Goal: Transaction & Acquisition: Obtain resource

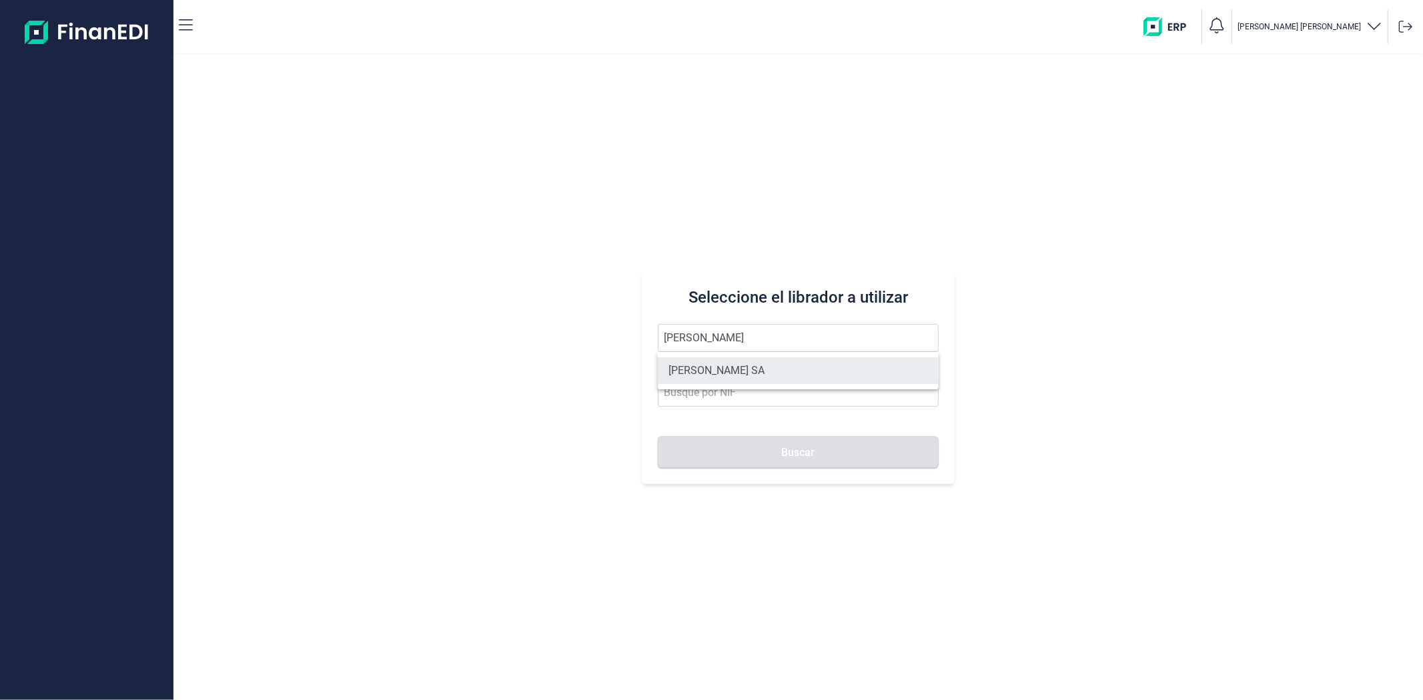
click at [731, 374] on li "[PERSON_NAME] SA" at bounding box center [798, 371] width 280 height 27
type input "[PERSON_NAME] SA"
type input "A11617602"
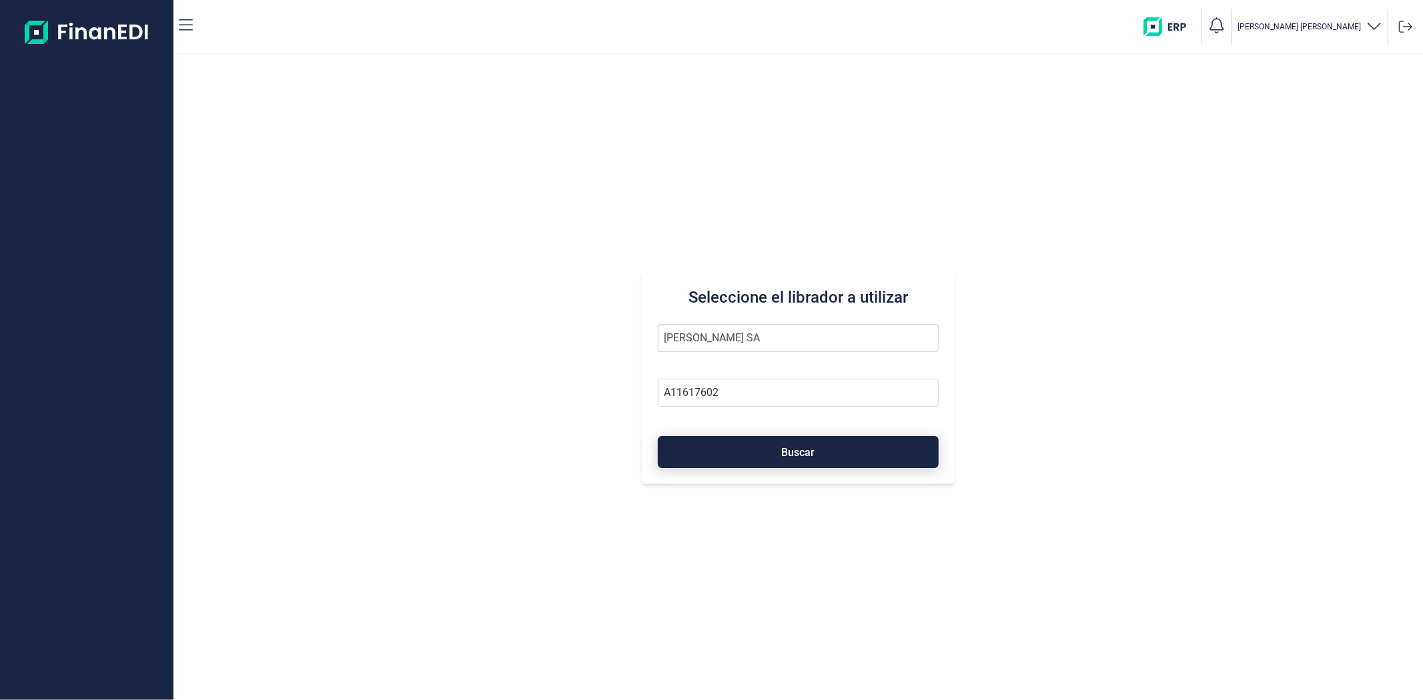
click at [746, 438] on button "Buscar" at bounding box center [798, 452] width 280 height 32
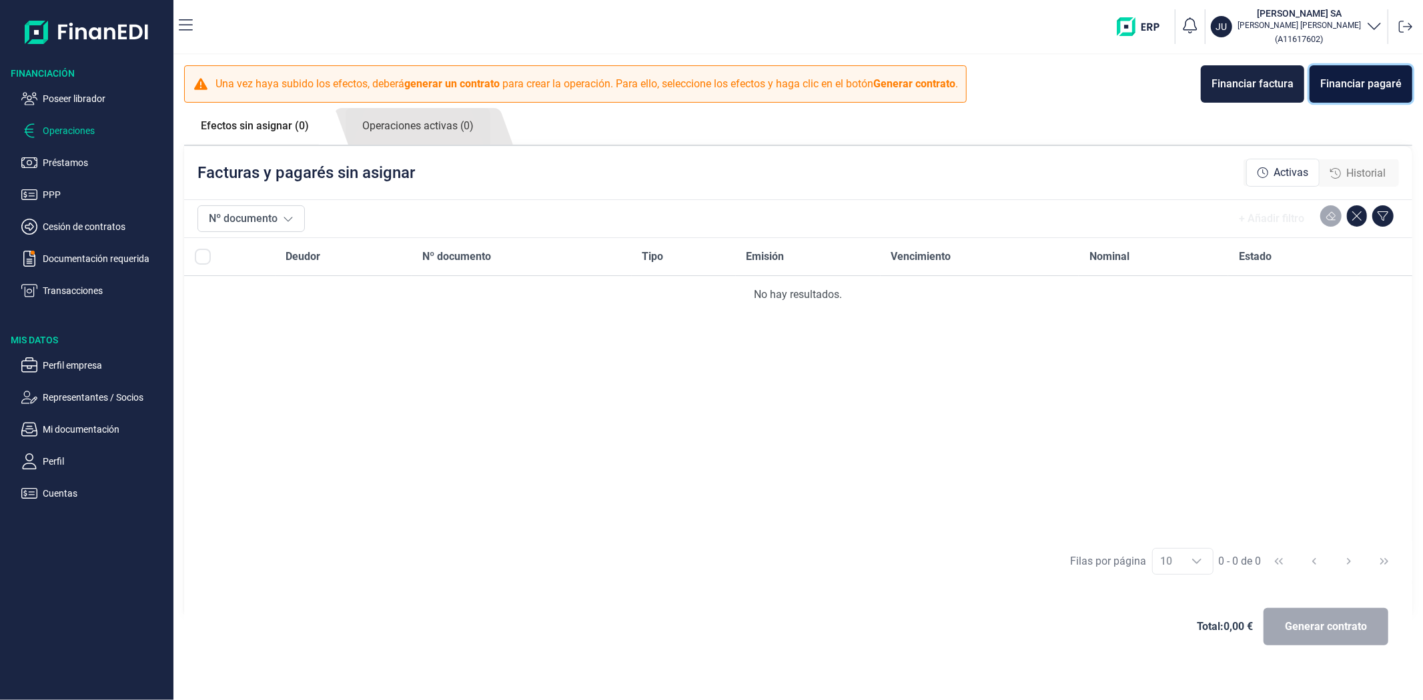
click at [1375, 76] on div "Financiar pagaré" at bounding box center [1360, 84] width 81 height 16
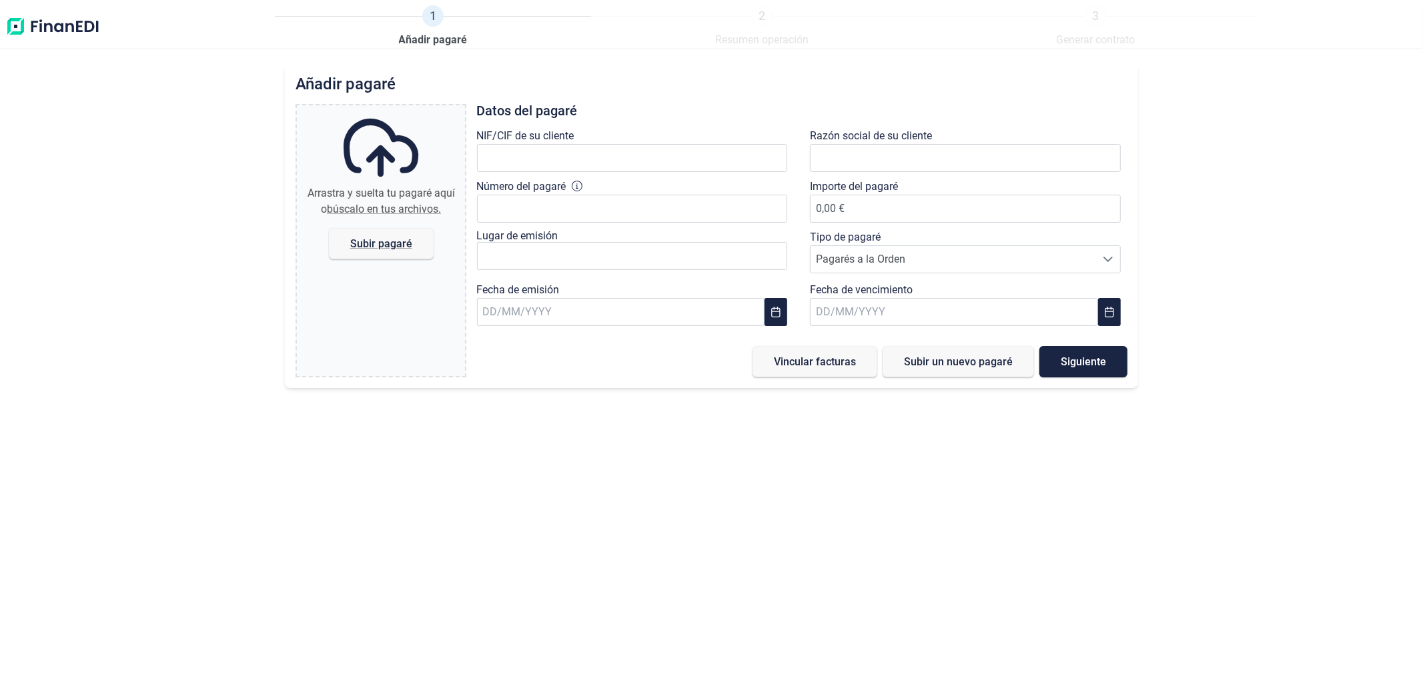
click at [414, 209] on span "búscalo en tus archivos." at bounding box center [384, 209] width 114 height 13
click at [414, 109] on input "Arrastra y suelta tu pagaré aquí o búscalo en tus archivos. Subir pagaré" at bounding box center [381, 107] width 168 height 4
type input "C:\fakepath\[PERSON_NAME] [PERSON_NAME].pdf"
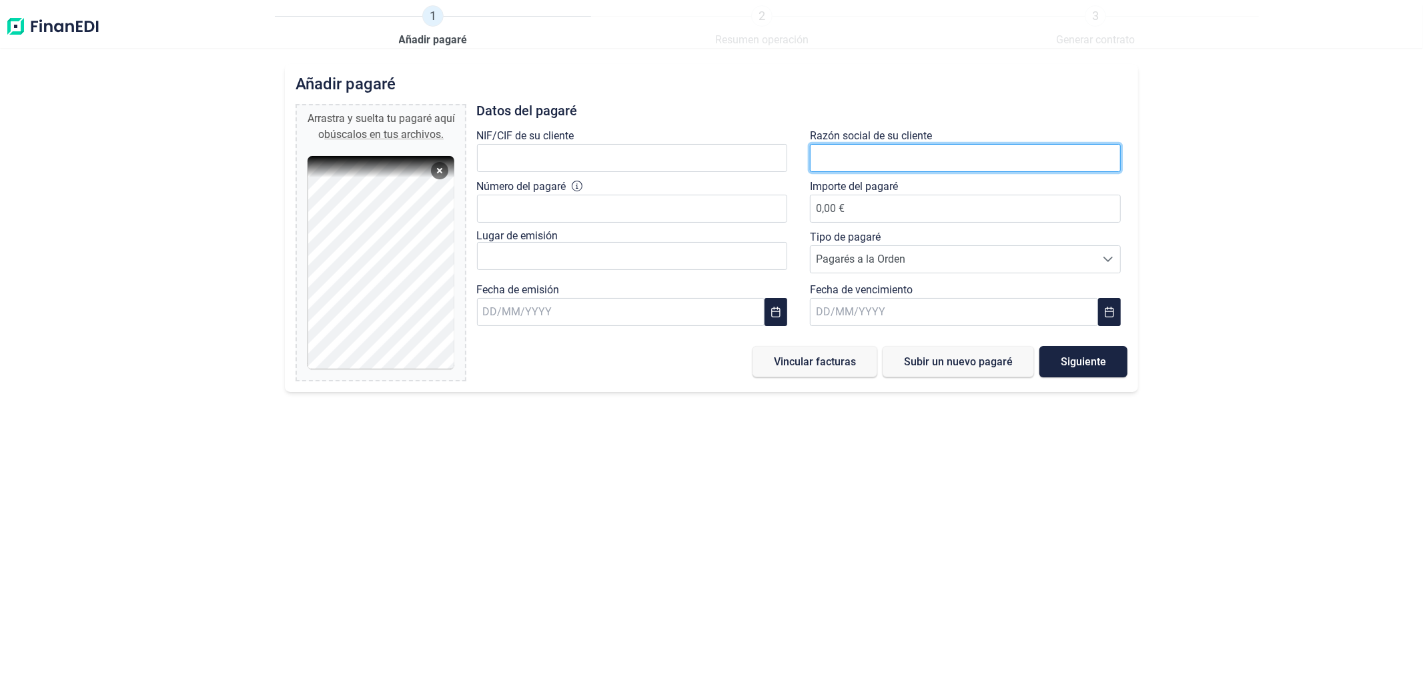
click at [859, 165] on input "text" at bounding box center [965, 158] width 311 height 28
type input "PORTUS GA"
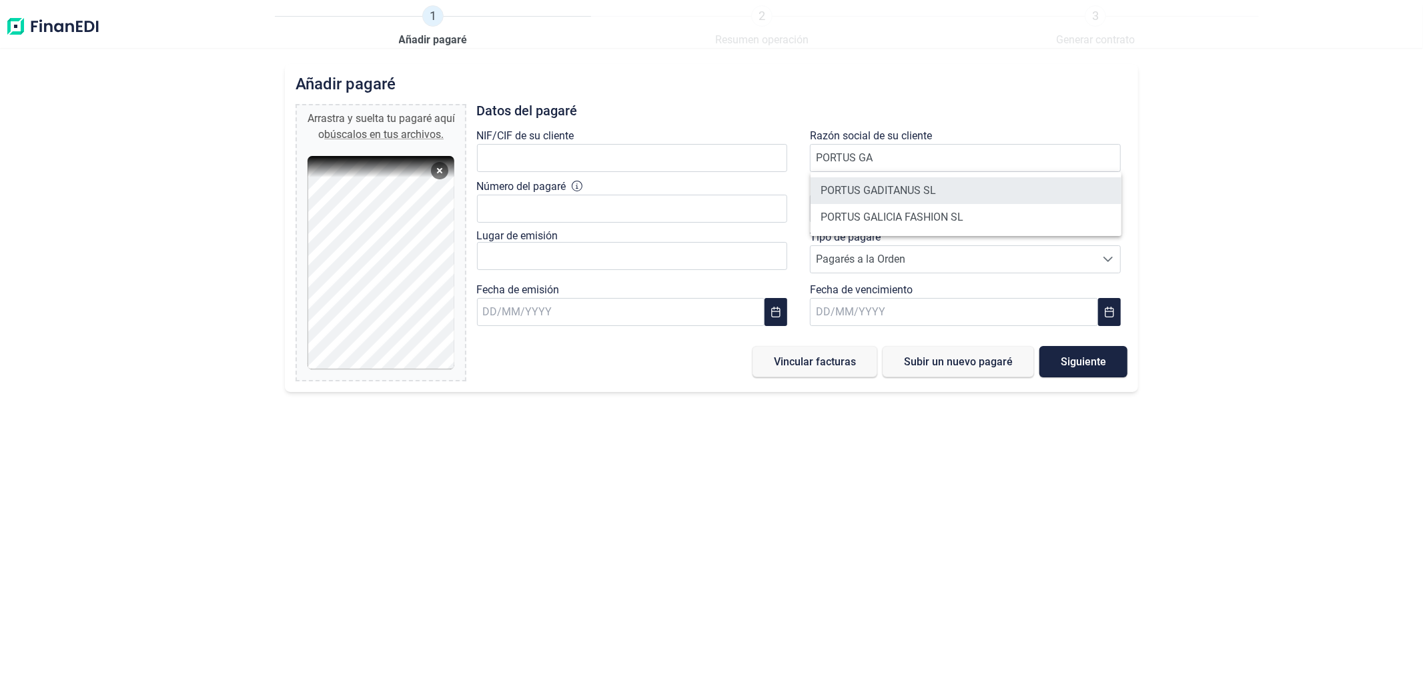
click at [857, 192] on li "PORTUS GADITANUS SL" at bounding box center [965, 190] width 311 height 27
type input "B90432659"
type input "PORTUS GADITANUS SL"
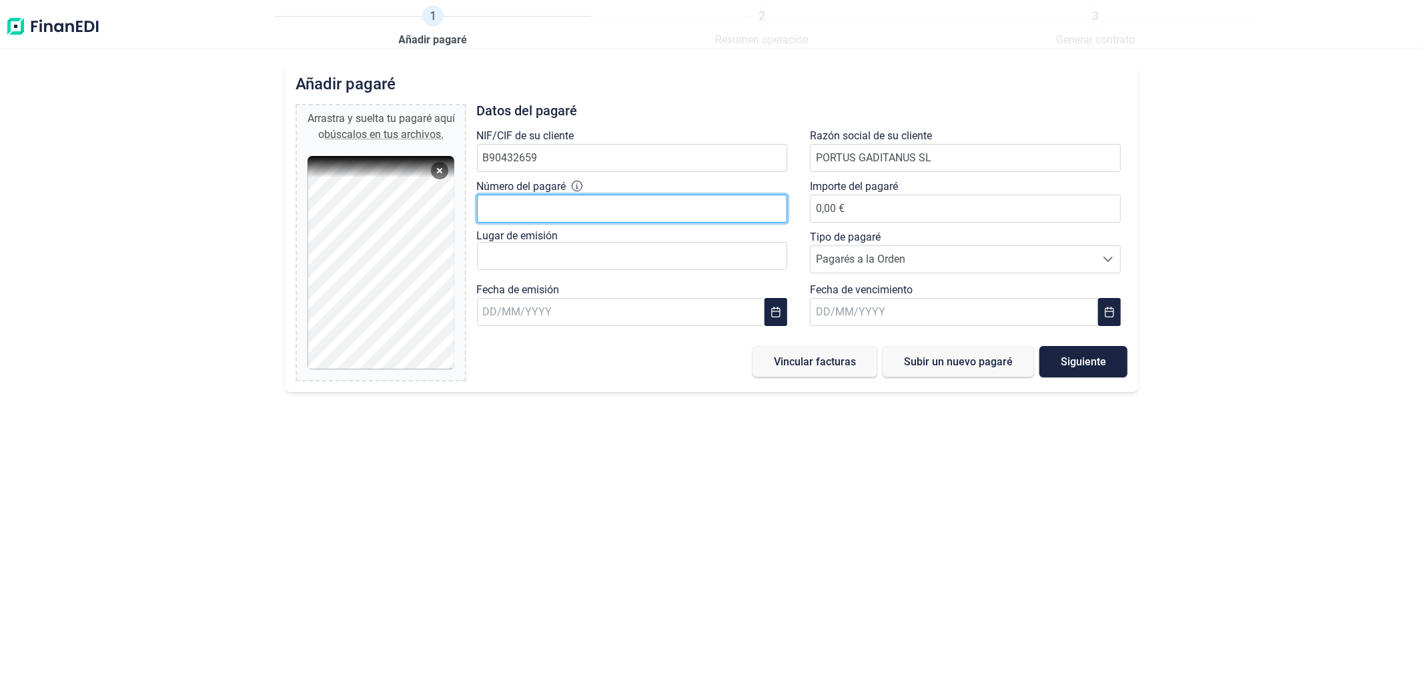
click at [562, 213] on input "Número del pagaré" at bounding box center [632, 209] width 311 height 28
type input "52051593"
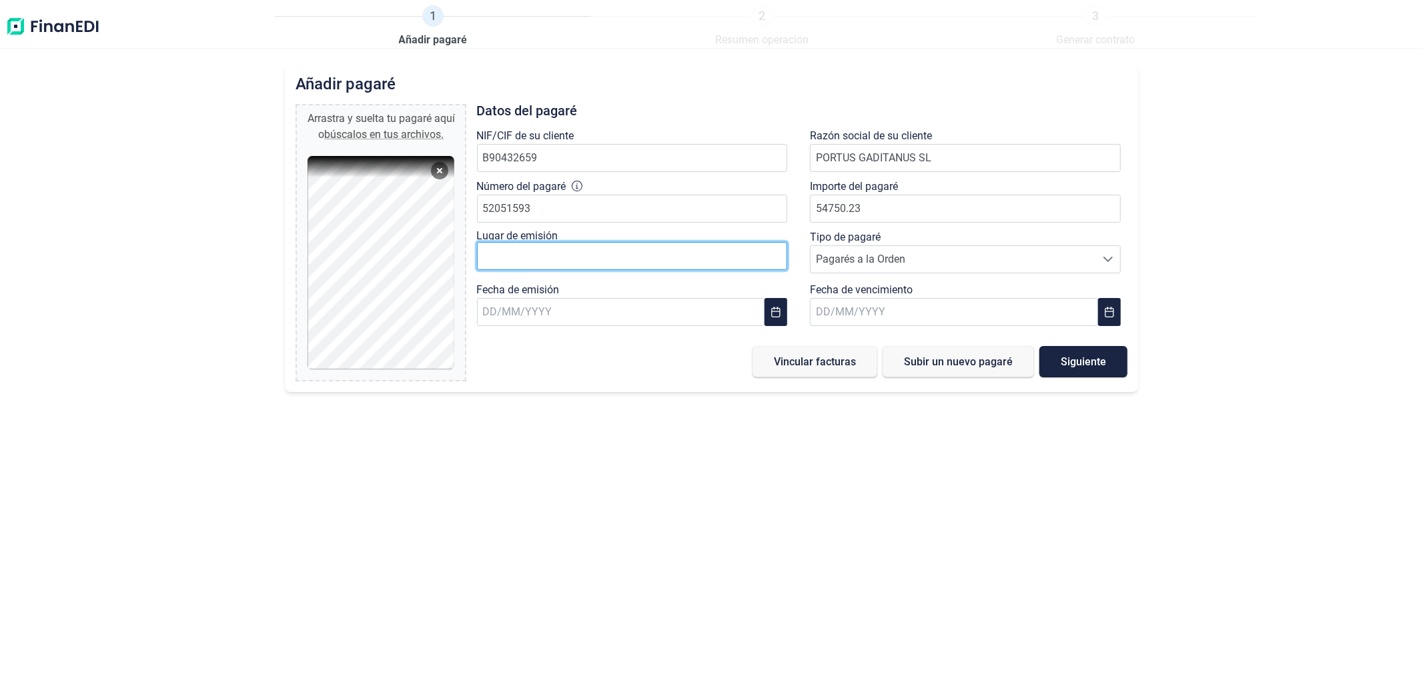
type input "54.750,23 €"
click at [534, 249] on input "text" at bounding box center [632, 256] width 311 height 28
click at [505, 255] on input "TOMRES" at bounding box center [632, 256] width 311 height 28
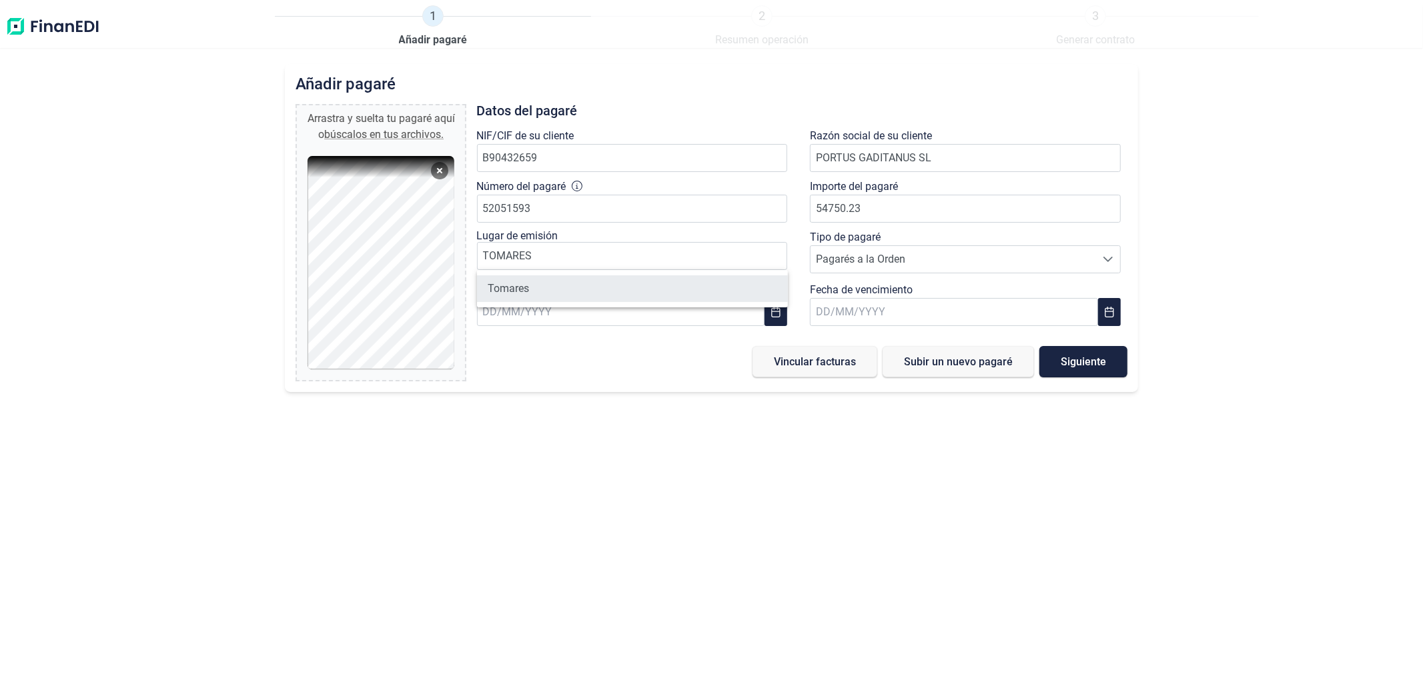
click at [532, 276] on li "Tomares" at bounding box center [632, 289] width 311 height 27
type input "Tomares"
click at [536, 310] on input "text" at bounding box center [621, 312] width 288 height 28
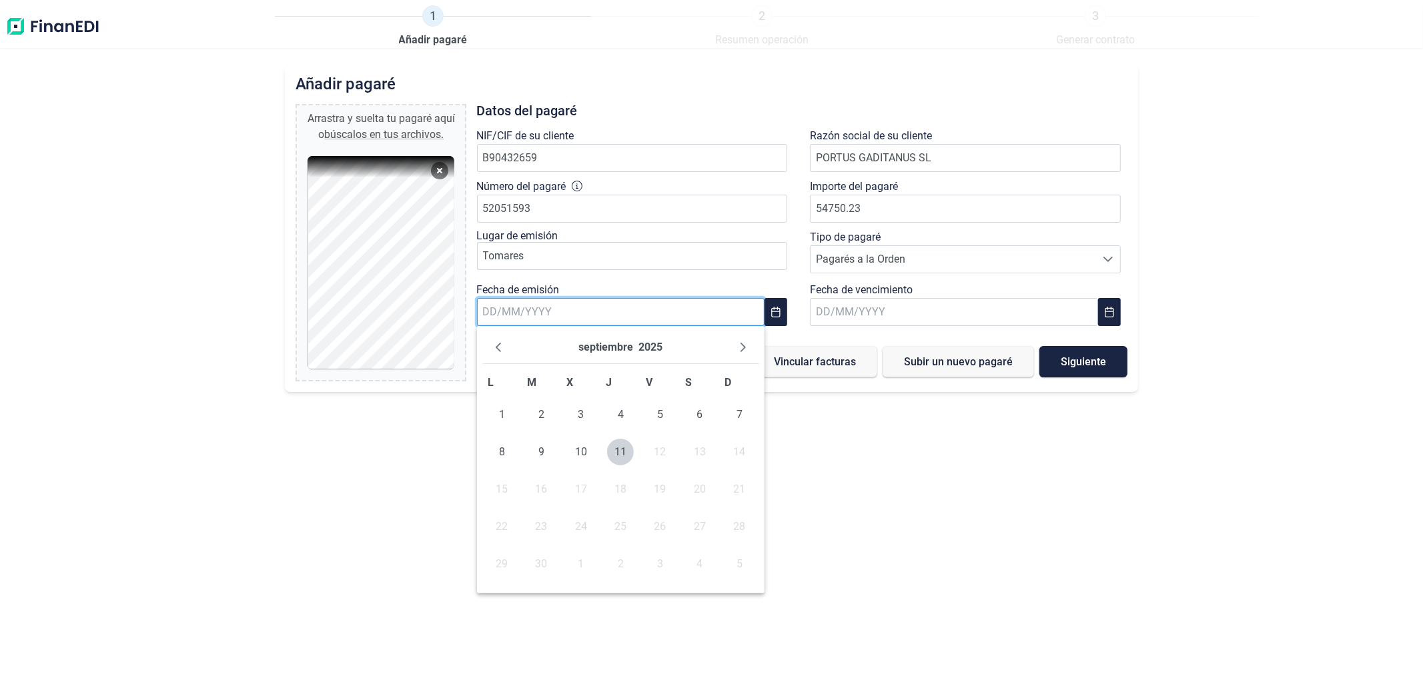
click at [545, 321] on input "text" at bounding box center [621, 312] width 288 height 28
type input "[DATE]"
click at [927, 307] on input "text" at bounding box center [954, 312] width 288 height 28
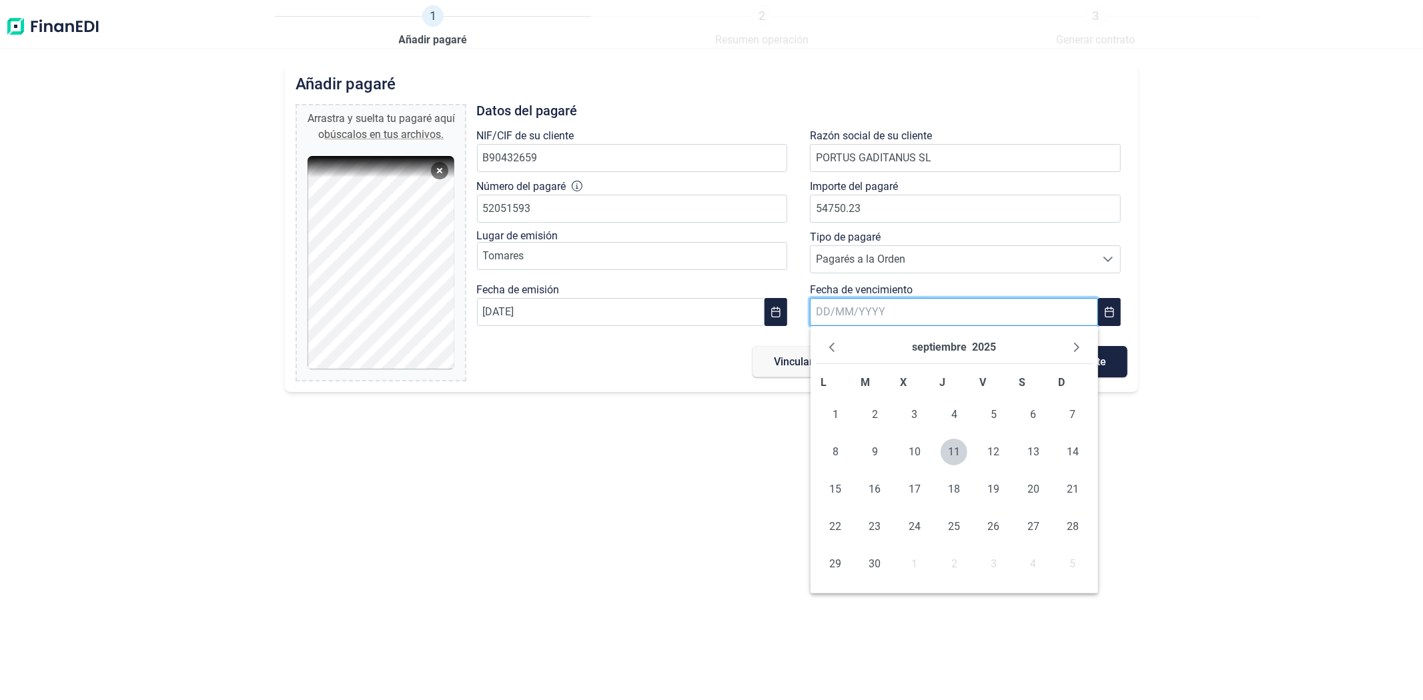
click at [962, 319] on input "text" at bounding box center [954, 312] width 288 height 28
type input "[DATE]"
click at [785, 488] on div "Añadir [PERSON_NAME] y suelta tu [PERSON_NAME] aquí o búscalos en tus archivos.…" at bounding box center [711, 382] width 1423 height 636
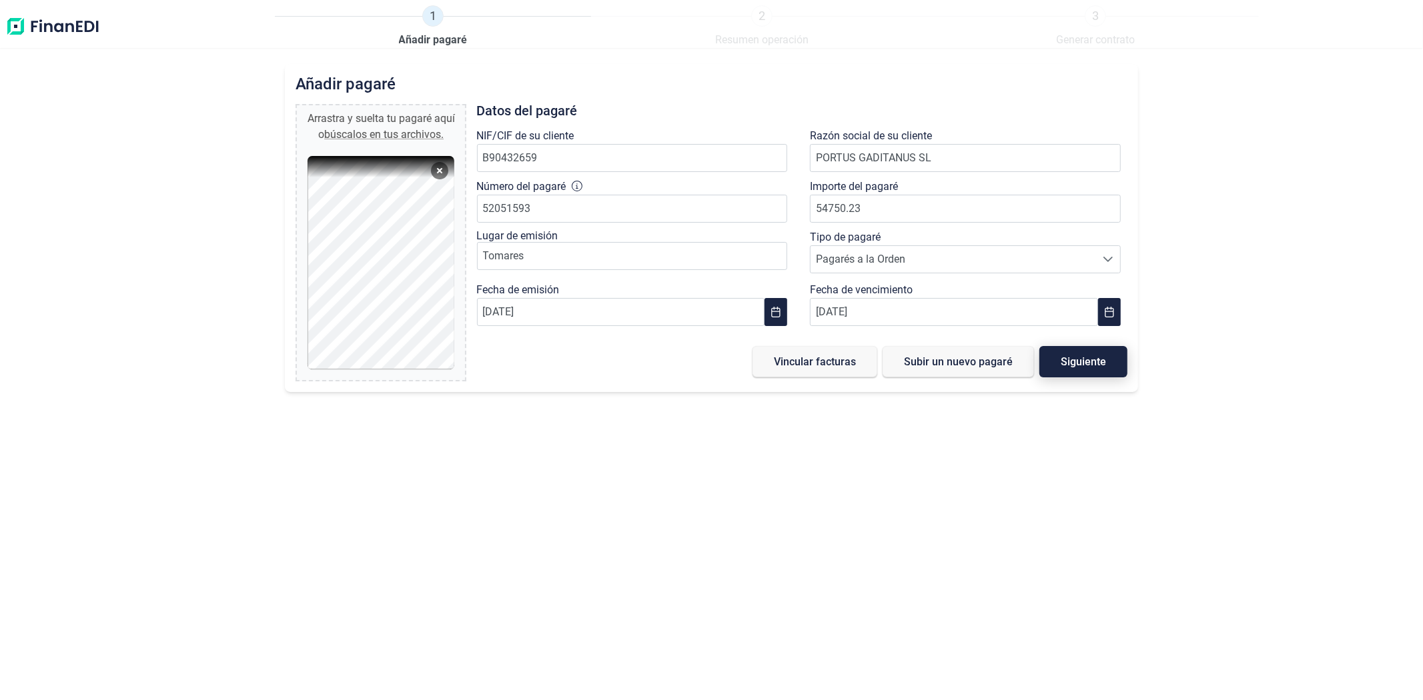
click at [1071, 365] on span "Siguiente" at bounding box center [1083, 362] width 45 height 10
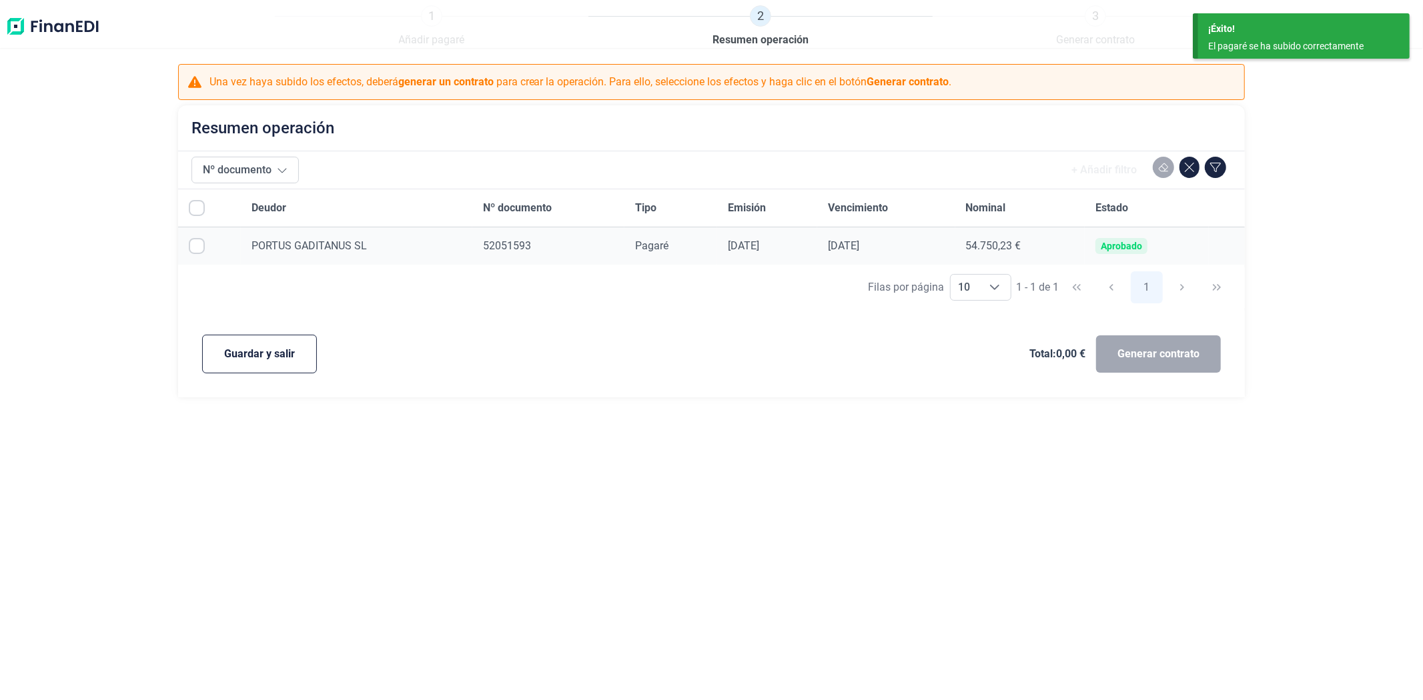
checkbox input "true"
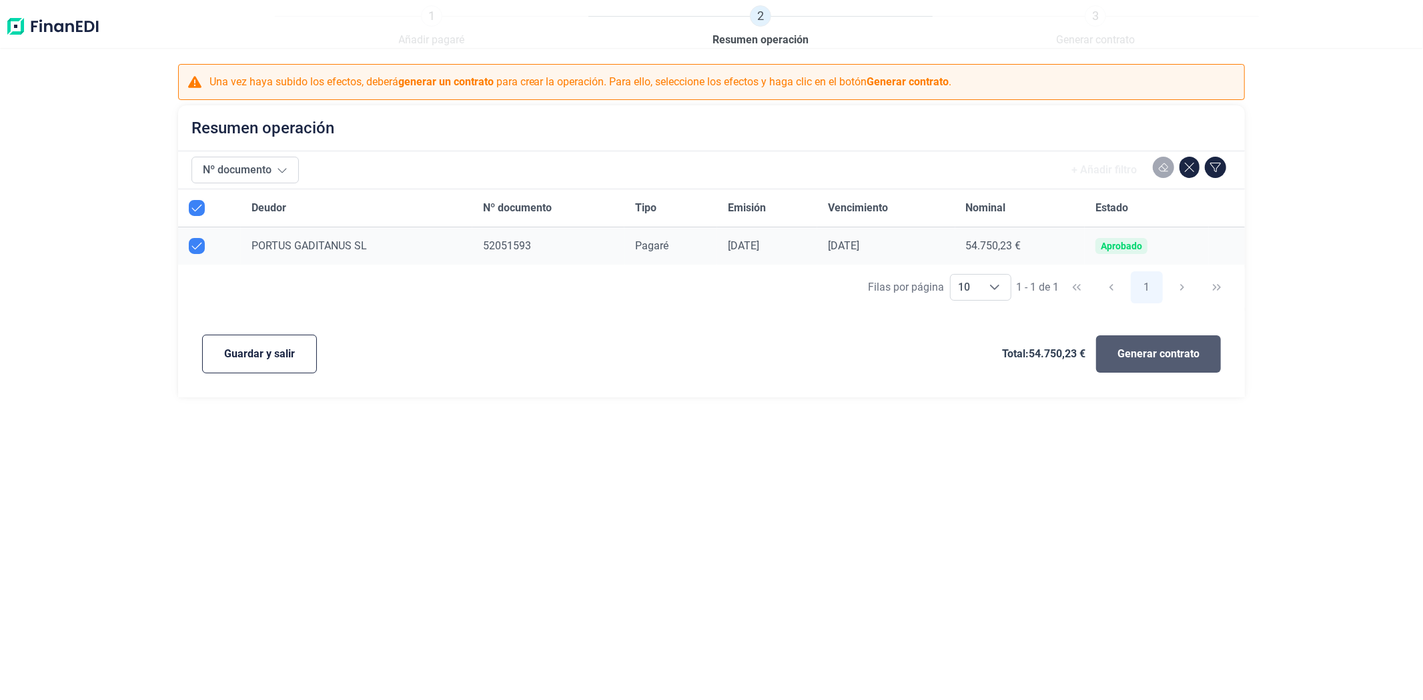
click at [1199, 356] on button "Generar contrato" at bounding box center [1158, 354] width 125 height 37
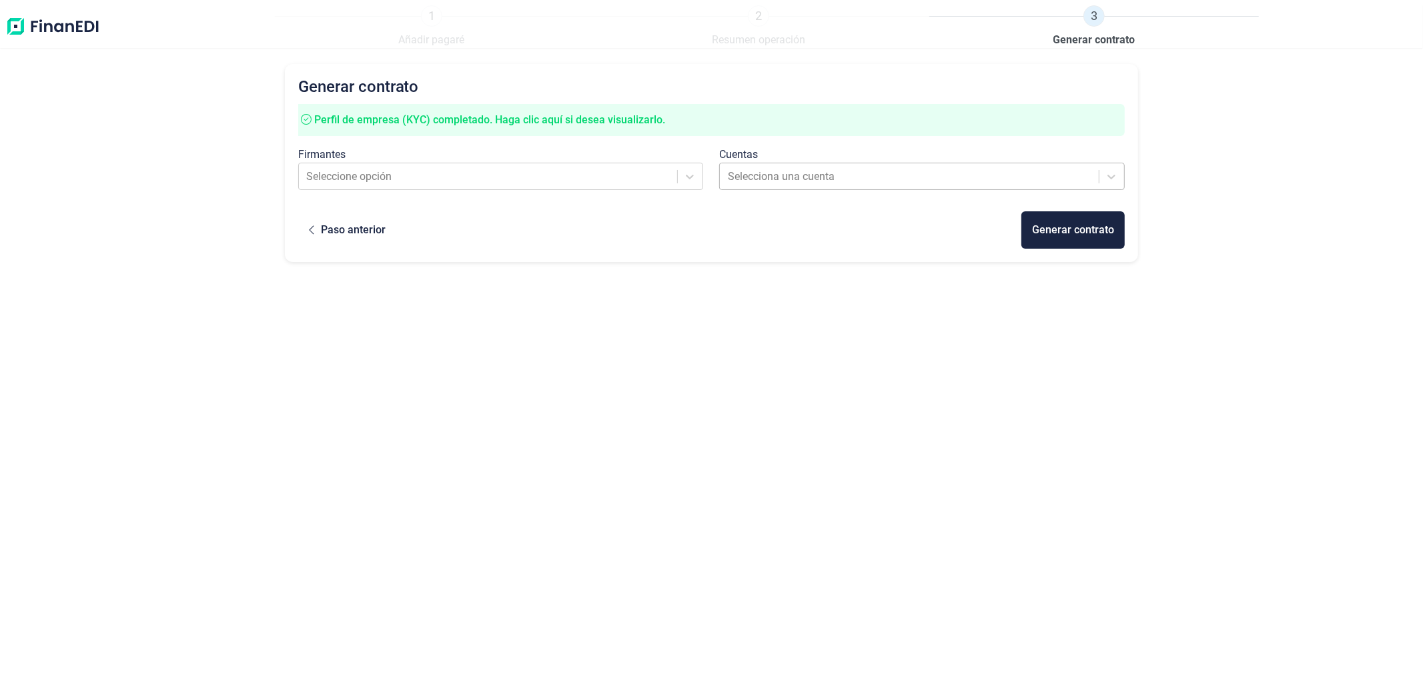
click at [788, 184] on div at bounding box center [910, 176] width 364 height 19
drag, startPoint x: 765, startPoint y: 167, endPoint x: 762, endPoint y: 173, distance: 6.9
click at [763, 165] on div "Selecciona una cuenta" at bounding box center [910, 177] width 378 height 24
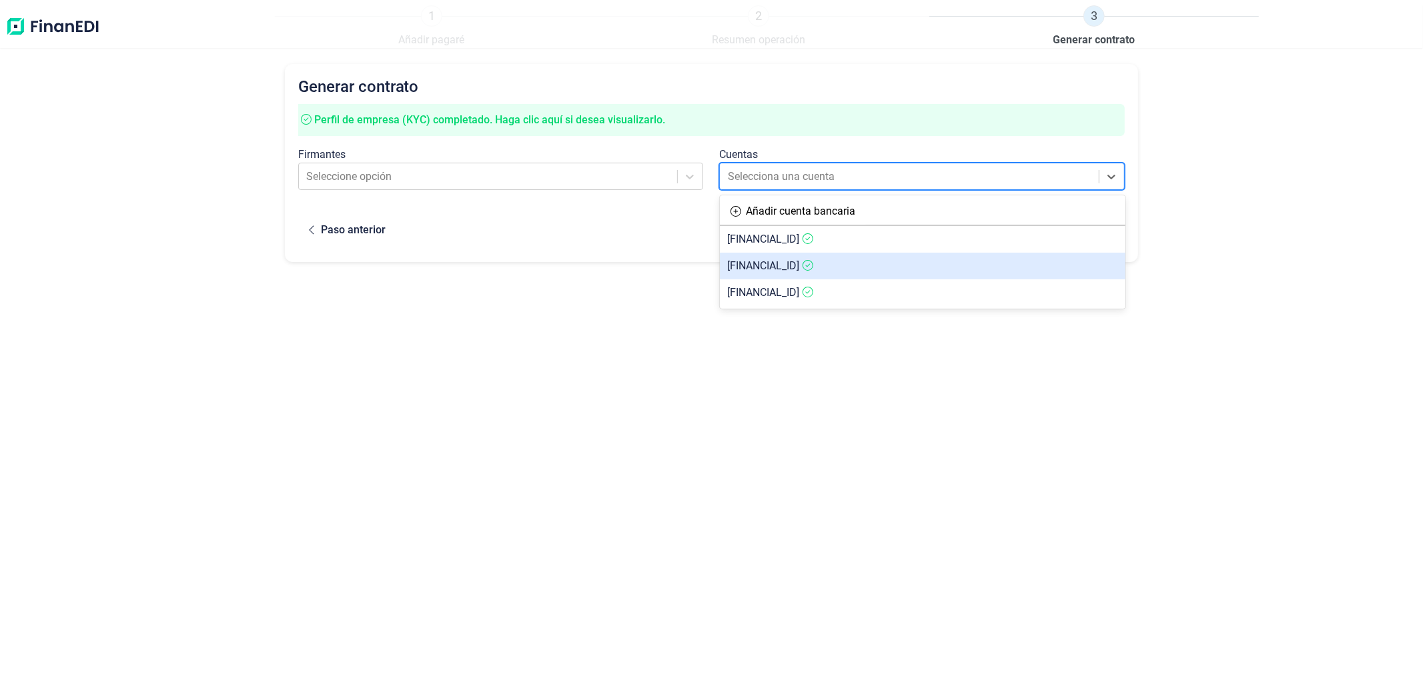
click at [800, 267] on span "[FINANCIAL_ID]" at bounding box center [764, 265] width 72 height 13
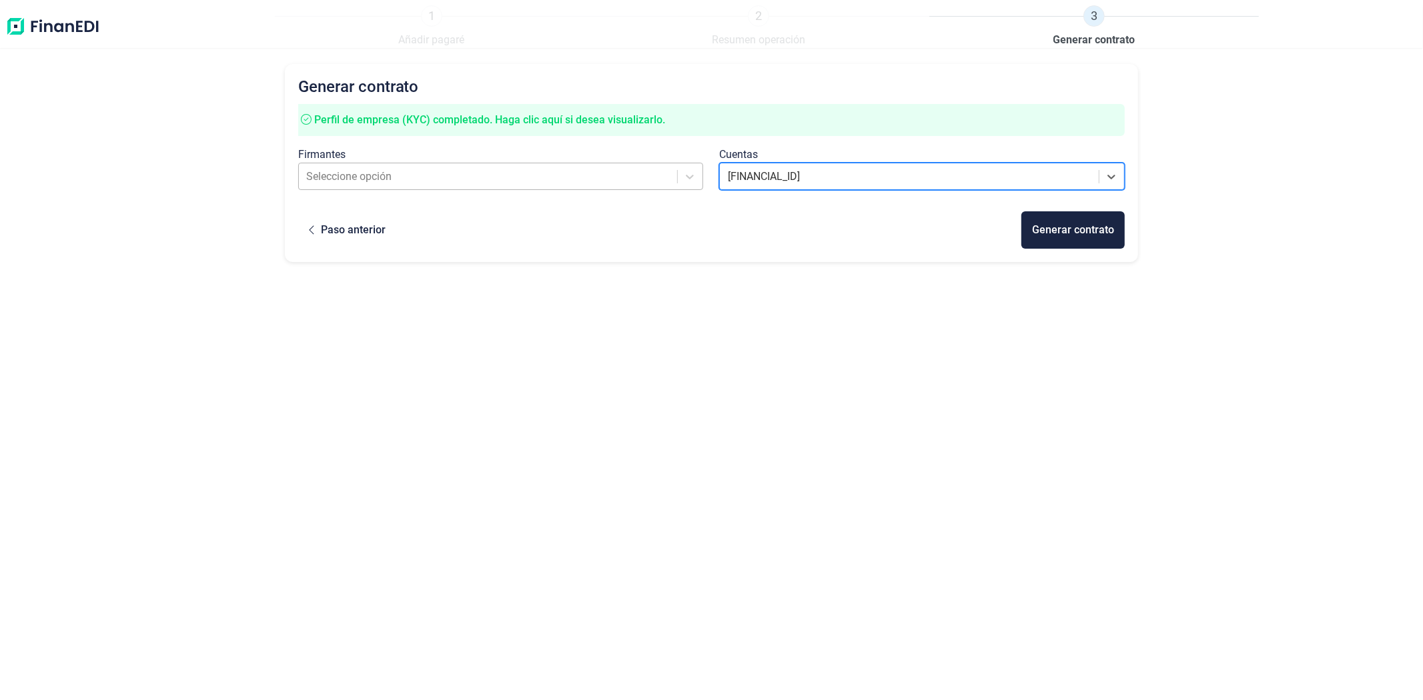
click at [602, 185] on div "Seleccione opción" at bounding box center [489, 177] width 378 height 24
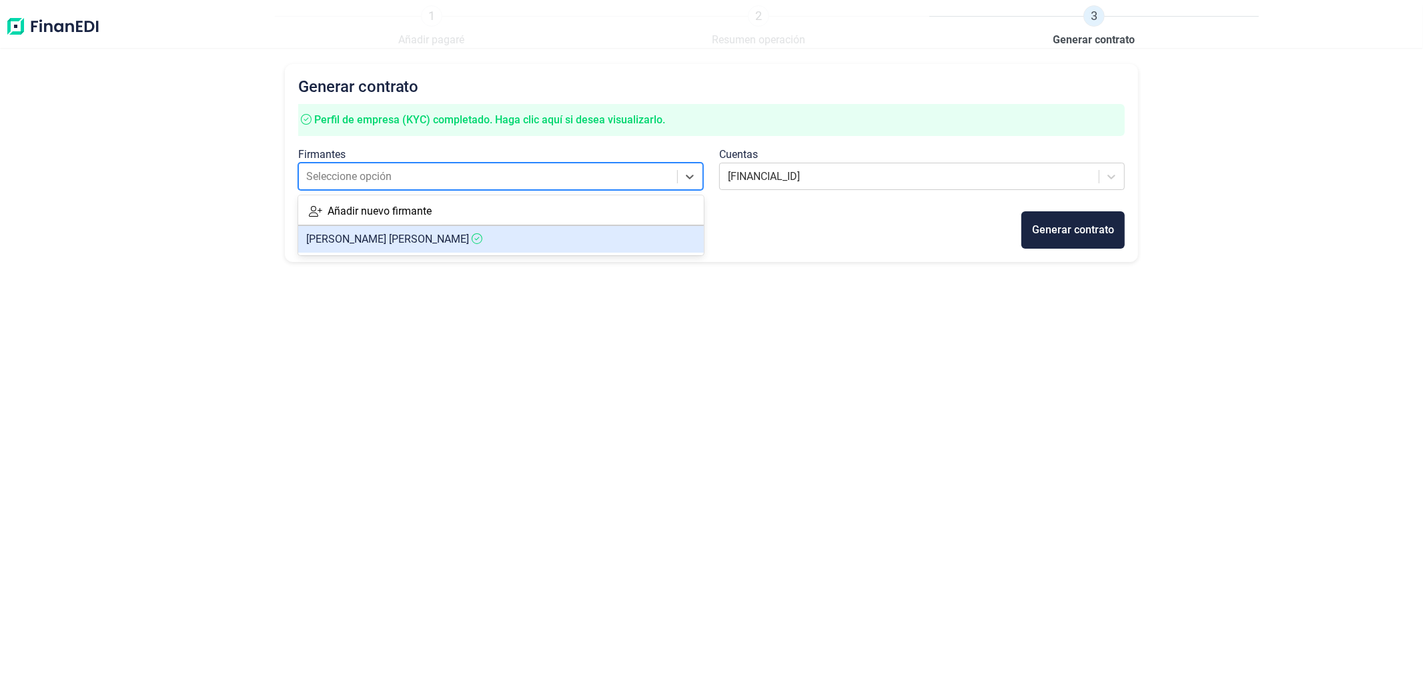
click at [586, 247] on article "[PERSON_NAME]" at bounding box center [501, 239] width 406 height 27
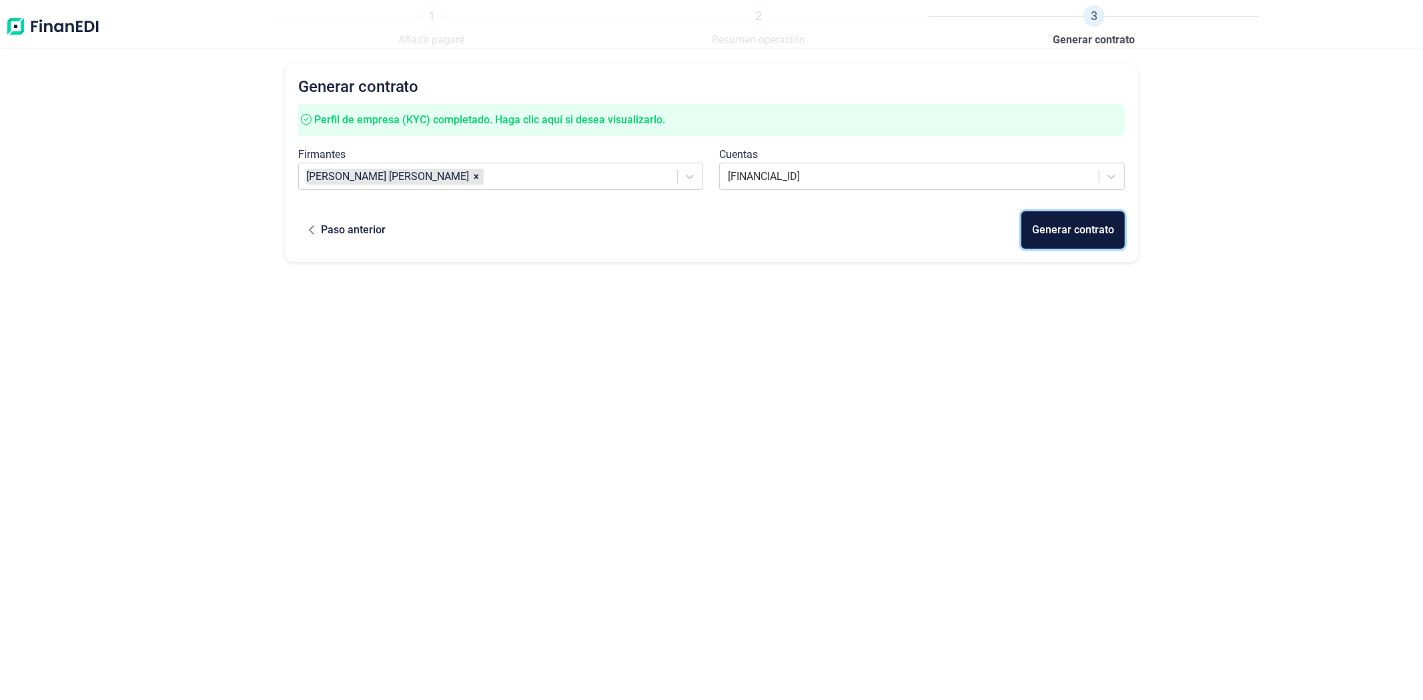
click at [1087, 229] on div "Generar contrato" at bounding box center [1073, 230] width 82 height 16
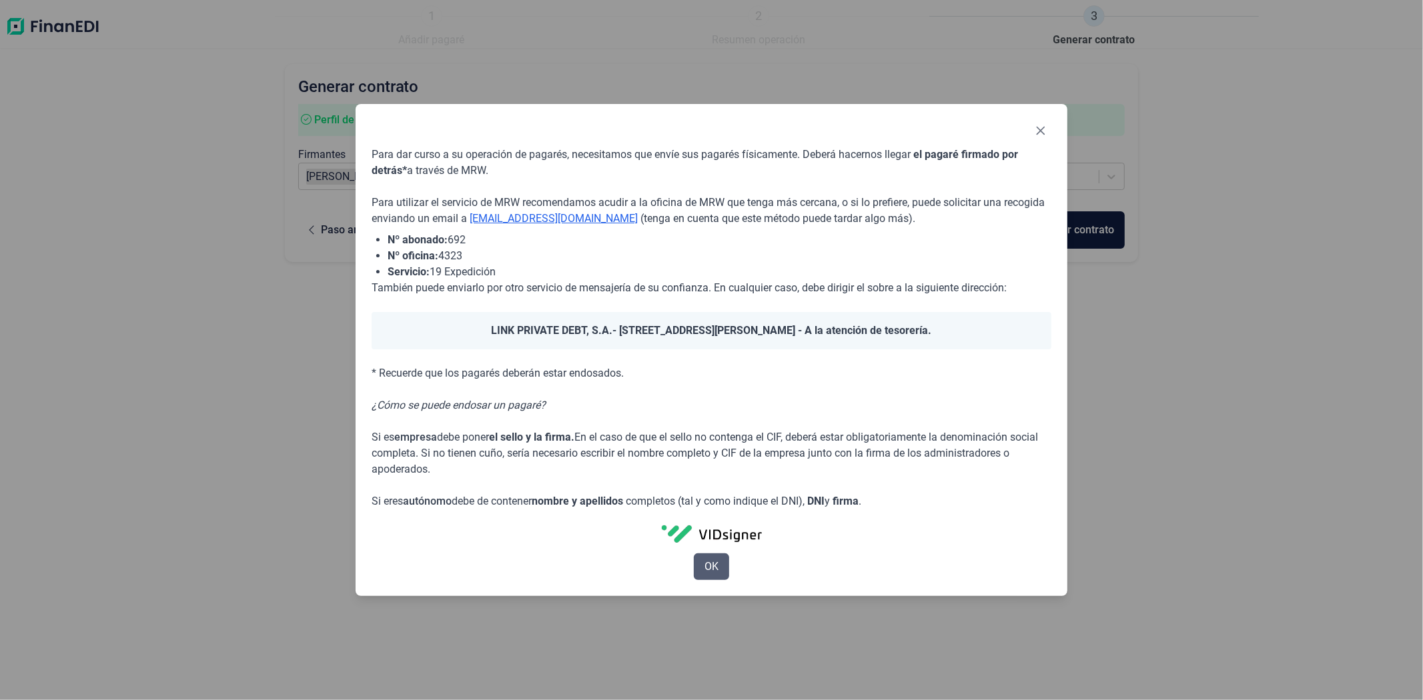
click at [708, 562] on span "OK" at bounding box center [711, 567] width 14 height 16
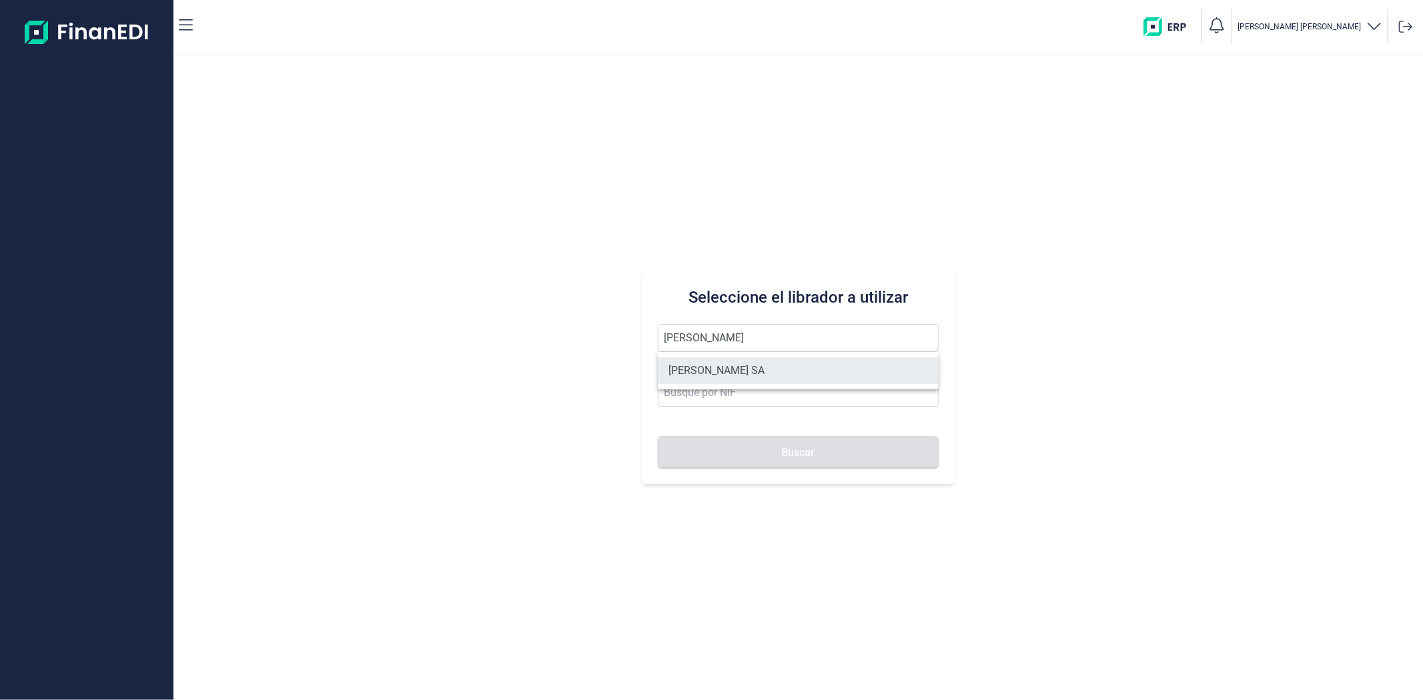
click at [710, 367] on li "[PERSON_NAME] SA" at bounding box center [798, 371] width 280 height 27
type input "[PERSON_NAME] SA"
type input "A11617602"
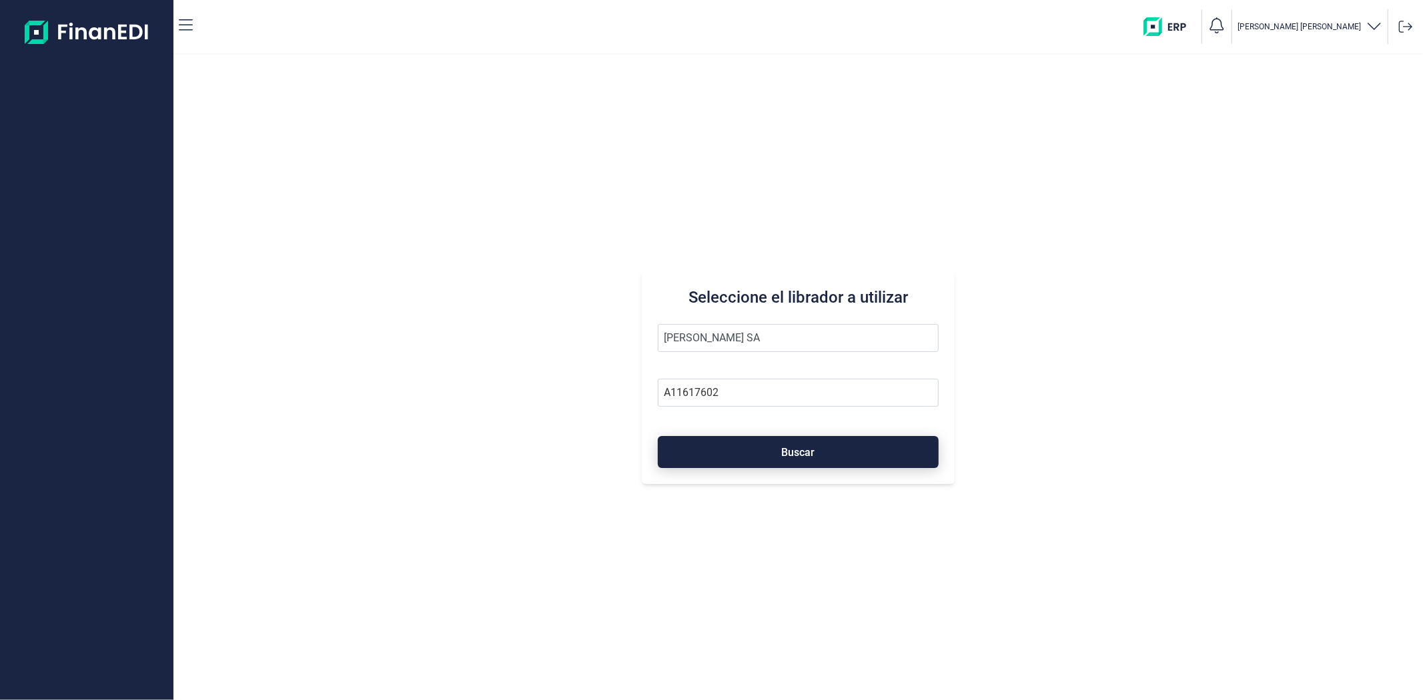
click at [722, 442] on button "Buscar" at bounding box center [798, 452] width 280 height 32
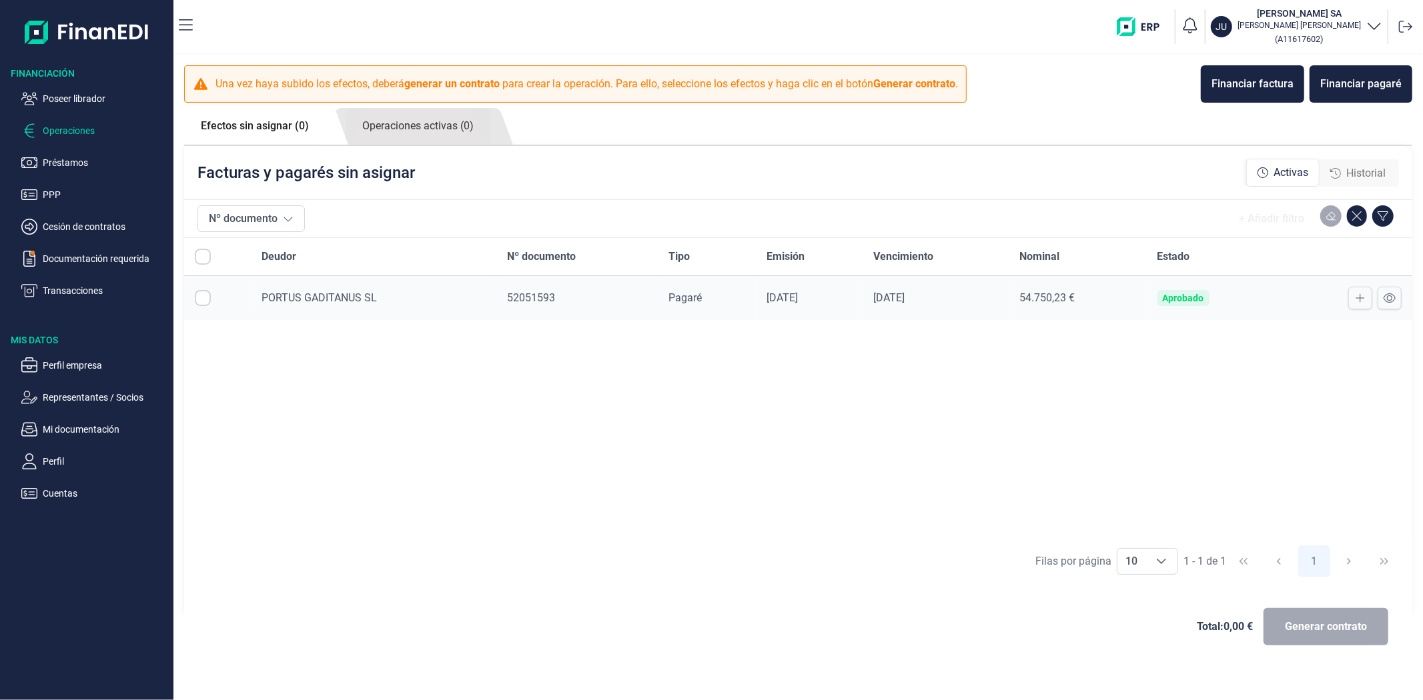
checkbox input "true"
click at [572, 448] on div "Deudor Nº documento Tipo Emisión Vencimiento Nominal Estado PORTUS GADITANUS SL…" at bounding box center [798, 388] width 1228 height 300
click at [410, 135] on link "Operaciones activas (0)" at bounding box center [418, 126] width 145 height 37
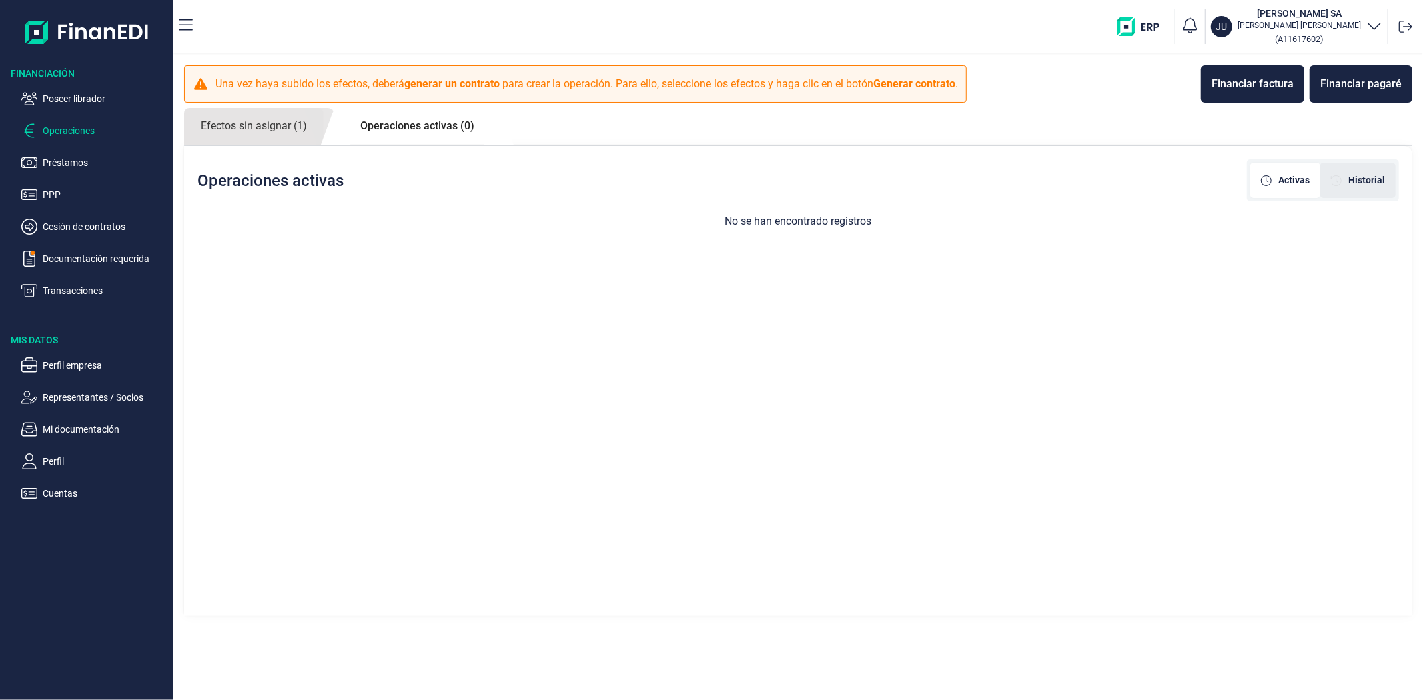
click at [1334, 183] on icon "[object Object]" at bounding box center [1336, 180] width 11 height 11
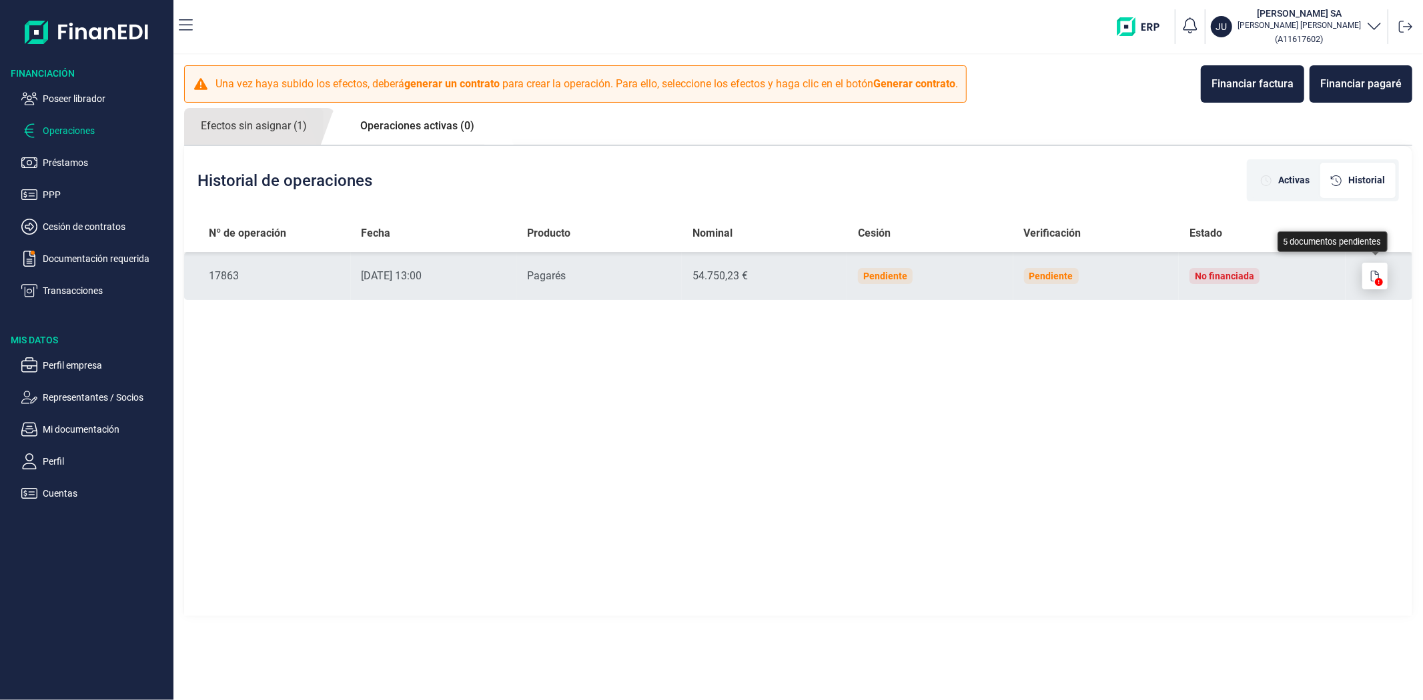
click at [1368, 275] on button "button" at bounding box center [1374, 276] width 25 height 27
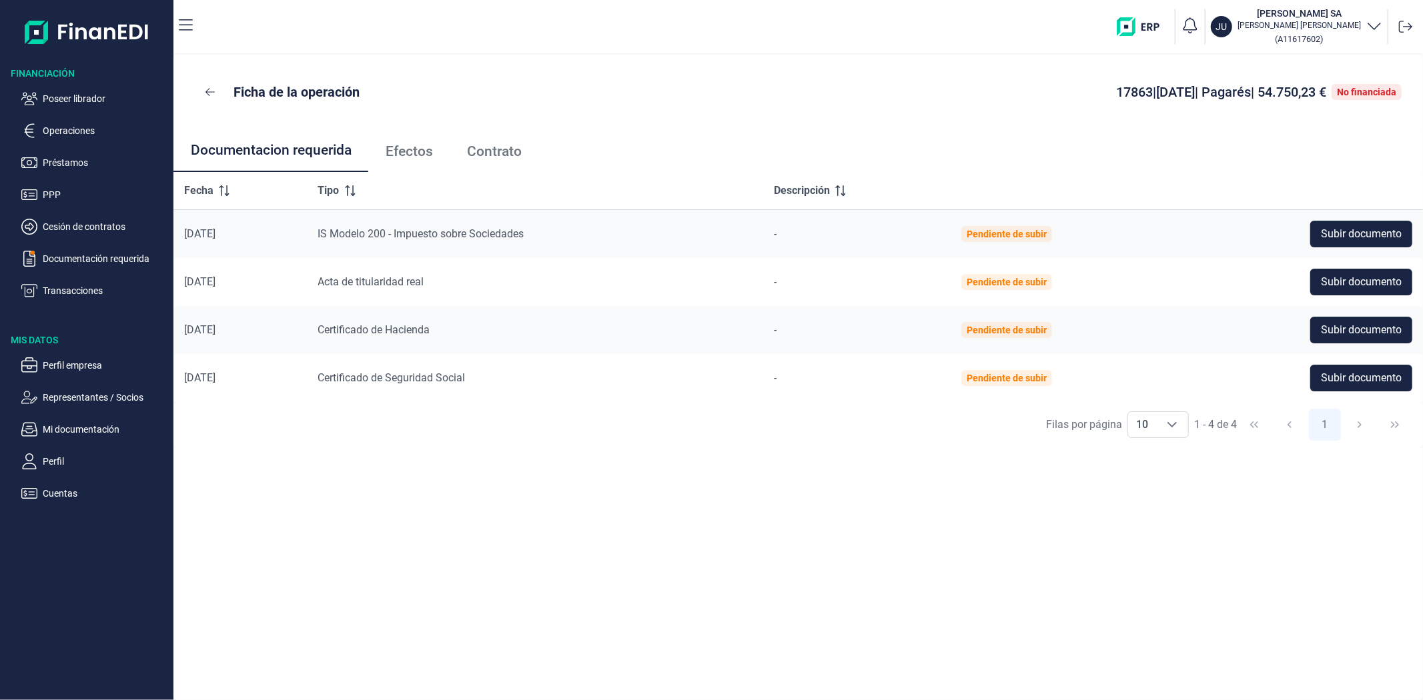
click at [495, 156] on span "Contrato" at bounding box center [494, 152] width 55 height 14
